Goal: Task Accomplishment & Management: Manage account settings

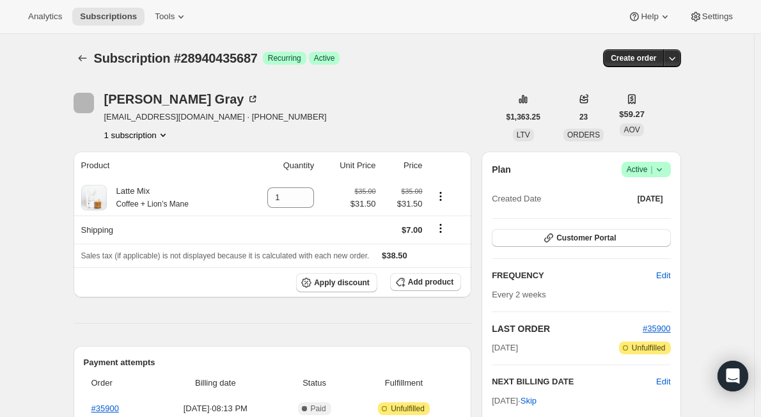
click at [666, 171] on icon at bounding box center [659, 169] width 13 height 13
click at [630, 219] on span "Cancel subscription" at bounding box center [650, 217] width 72 height 10
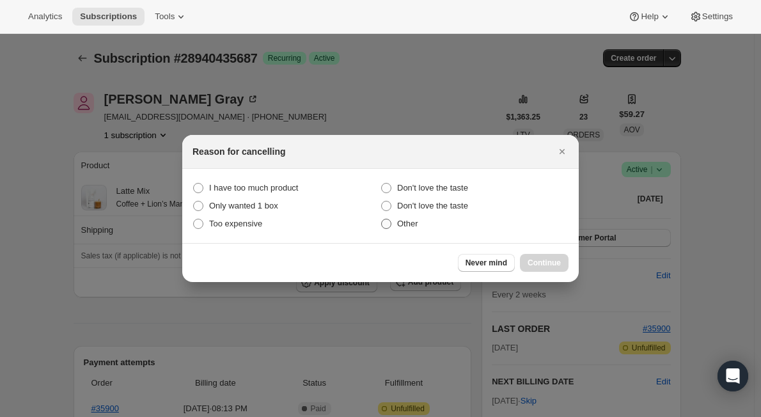
click at [391, 221] on span ":rbh:" at bounding box center [387, 224] width 12 height 12
click at [382, 219] on input "Other" at bounding box center [381, 219] width 1 height 1
radio input "true"
click at [544, 264] on span "Continue" at bounding box center [544, 263] width 33 height 10
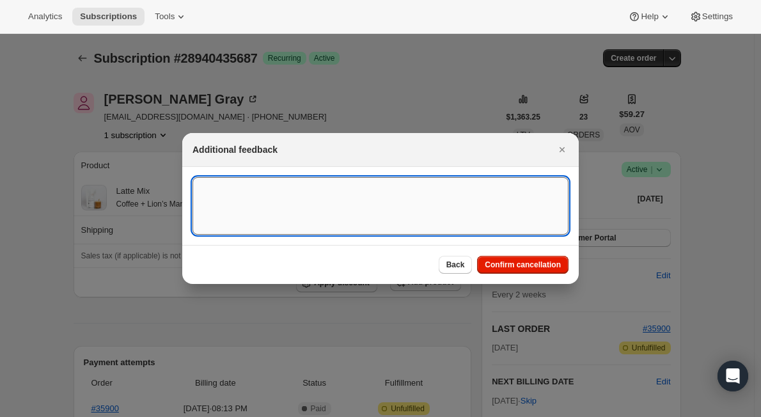
click at [357, 203] on textarea ":rbh:" at bounding box center [381, 206] width 376 height 58
type textarea "product unavailable"
click at [502, 265] on span "Confirm cancellation" at bounding box center [523, 265] width 76 height 10
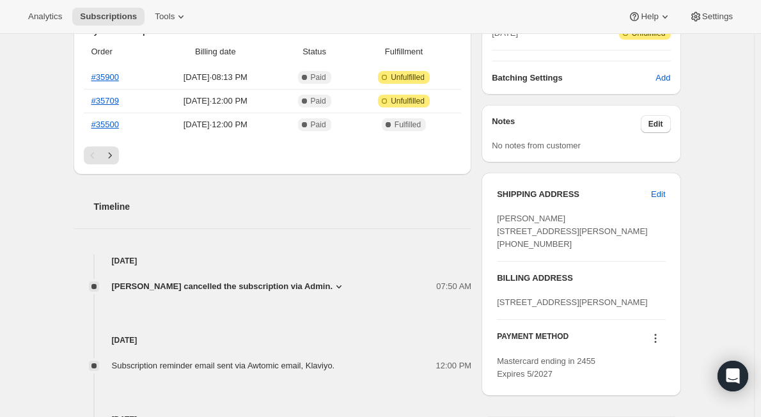
scroll to position [256, 0]
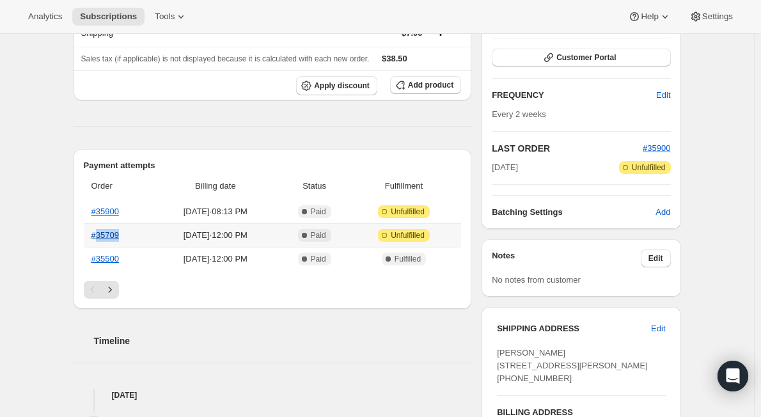
drag, startPoint x: 128, startPoint y: 235, endPoint x: 98, endPoint y: 239, distance: 30.3
click at [98, 239] on th "#35709" at bounding box center [118, 235] width 69 height 24
copy link "35709"
drag, startPoint x: 132, startPoint y: 209, endPoint x: 106, endPoint y: 200, distance: 28.3
click at [99, 205] on th "#35900" at bounding box center [118, 211] width 69 height 23
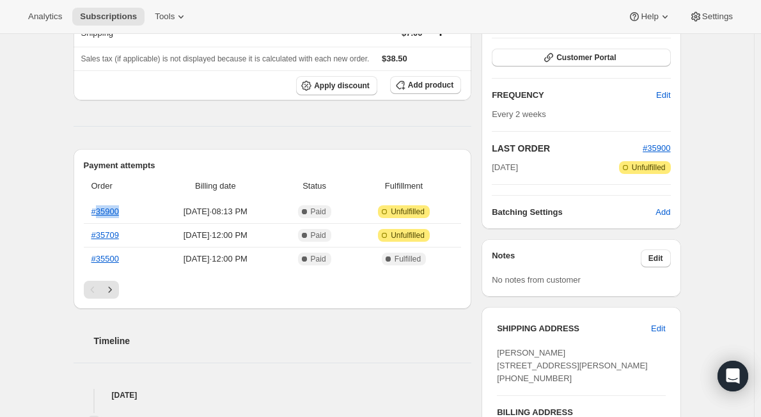
copy link "35900"
